Goal: Navigation & Orientation: Go to known website

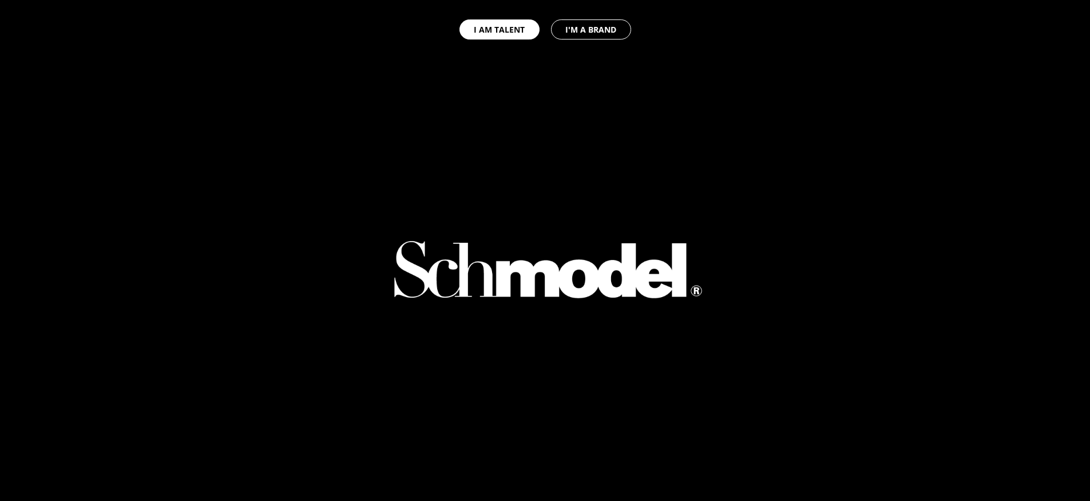
select select "GB"
click at [649, 109] on div at bounding box center [546, 125] width 338 height 251
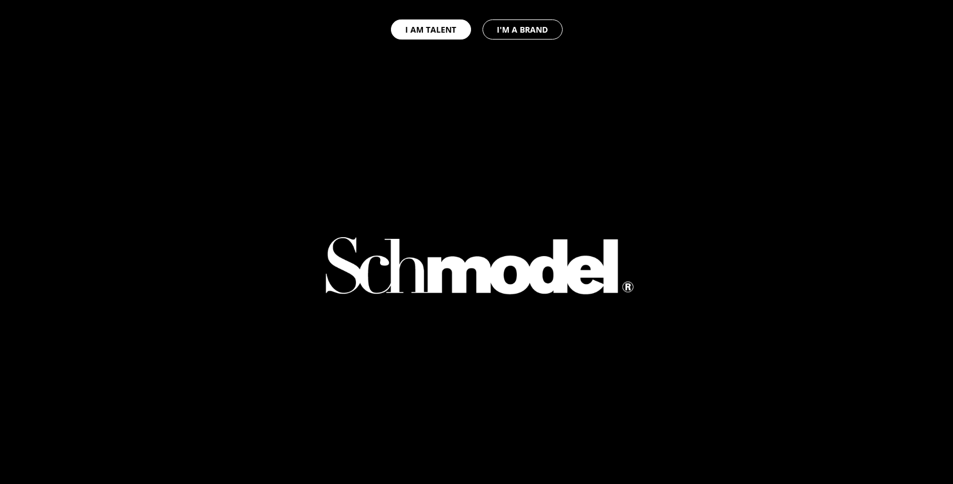
select select "GB"
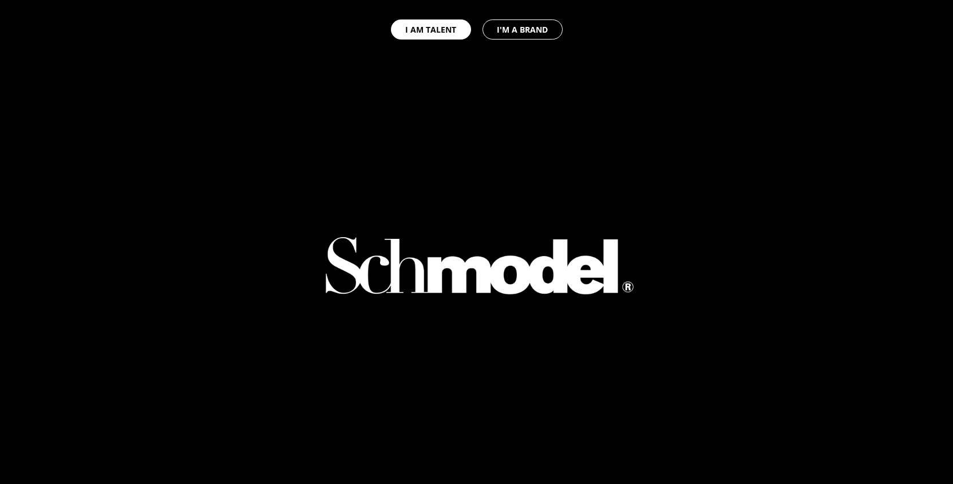
select select "GB"
